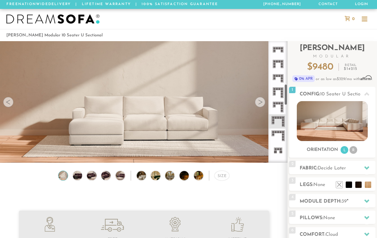
scroll to position [244, 0]
click at [281, 121] on icon at bounding box center [278, 121] width 14 height 14
click at [367, 167] on icon at bounding box center [366, 168] width 5 height 5
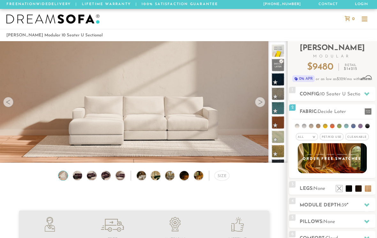
click at [359, 125] on li at bounding box center [360, 126] width 4 height 4
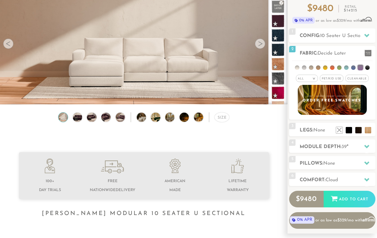
scroll to position [58, 0]
click at [350, 133] on li at bounding box center [349, 130] width 6 height 6
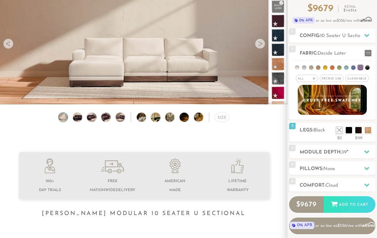
click at [366, 150] on icon at bounding box center [366, 152] width 5 height 5
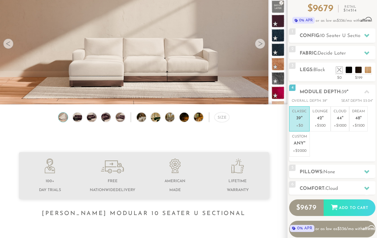
click at [344, 119] on p "Cloud 44 "" at bounding box center [340, 116] width 13 height 14
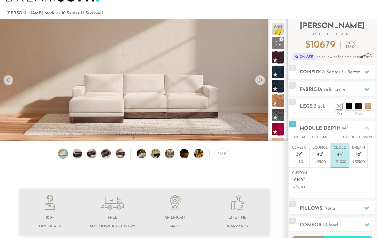
scroll to position [0, 0]
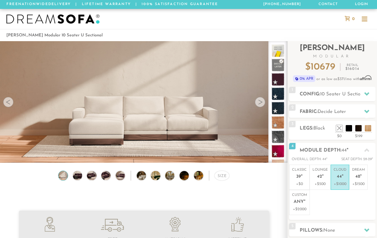
click at [341, 112] on span "Decide Later" at bounding box center [332, 112] width 28 height 5
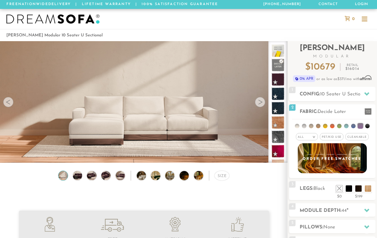
click at [312, 137] on em ">" at bounding box center [314, 137] width 5 height 3
click at [309, 192] on li "Luxury" at bounding box center [307, 190] width 22 height 9
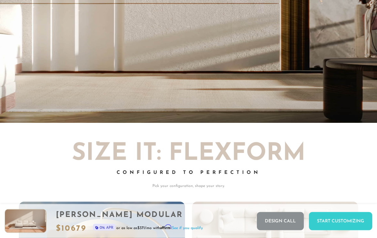
scroll to position [1184, 0]
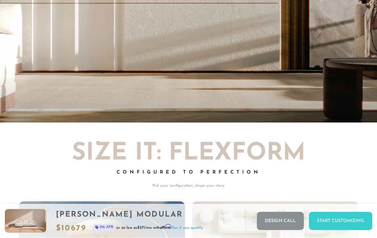
click at [337, 230] on div "Start Customizing" at bounding box center [340, 222] width 63 height 18
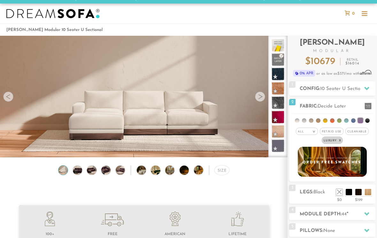
scroll to position [0, 0]
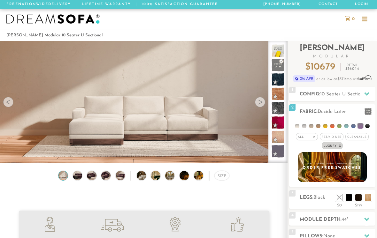
click at [261, 102] on div at bounding box center [260, 102] width 10 height 10
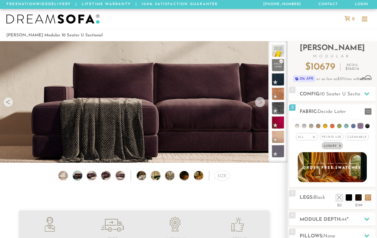
click at [261, 105] on div at bounding box center [260, 102] width 10 height 10
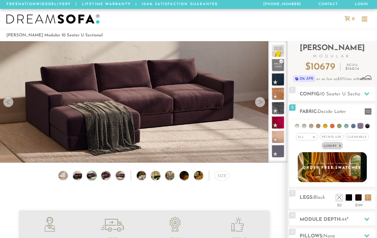
click at [263, 102] on div at bounding box center [260, 102] width 10 height 10
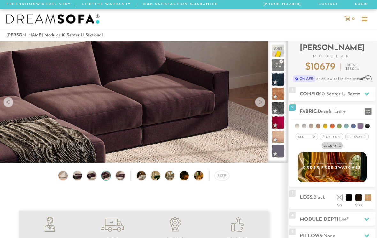
click at [263, 102] on div at bounding box center [260, 102] width 10 height 10
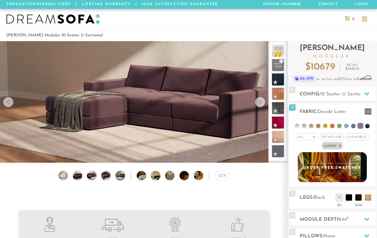
click at [262, 105] on div at bounding box center [260, 102] width 10 height 10
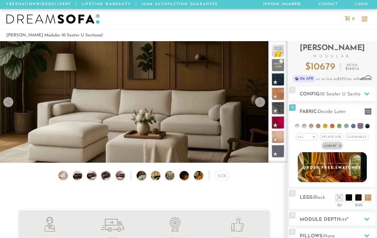
click at [262, 104] on div at bounding box center [260, 102] width 10 height 10
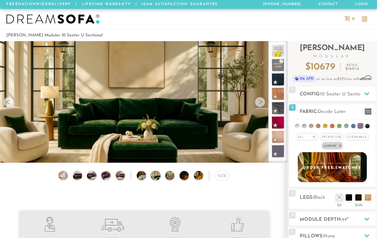
click at [262, 109] on video at bounding box center [144, 99] width 288 height 162
